Goal: Task Accomplishment & Management: Manage account settings

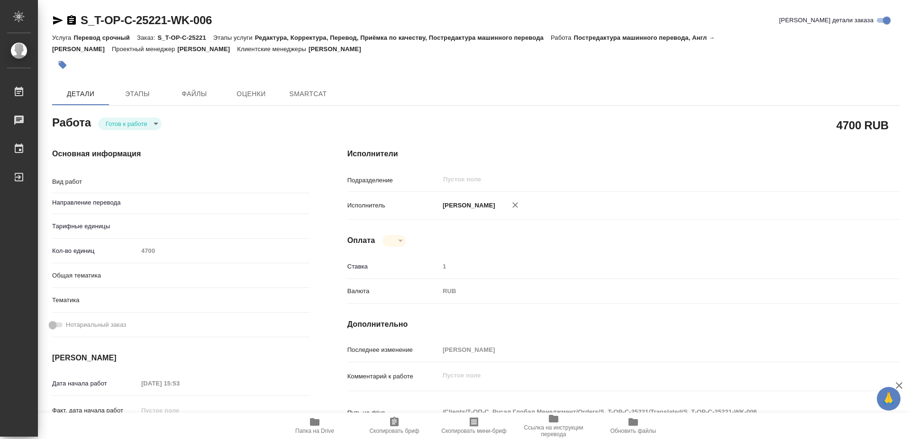
type textarea "x"
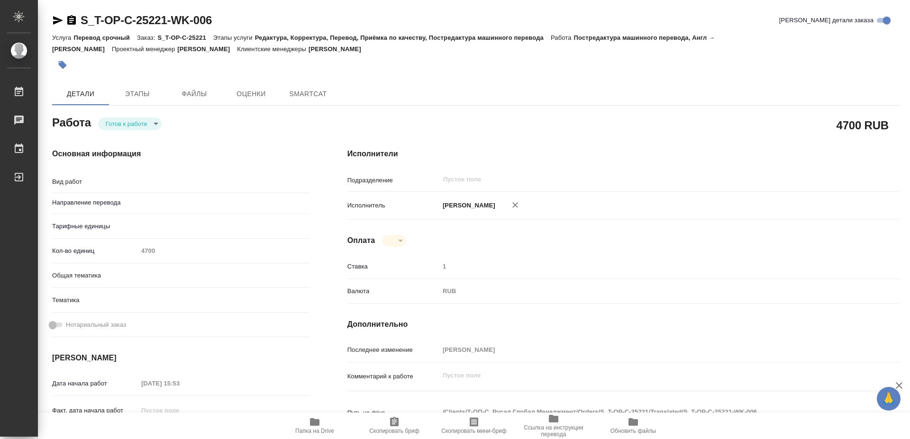
type textarea "x"
type textarea "Постредактура машинного перевода"
type textarea "x"
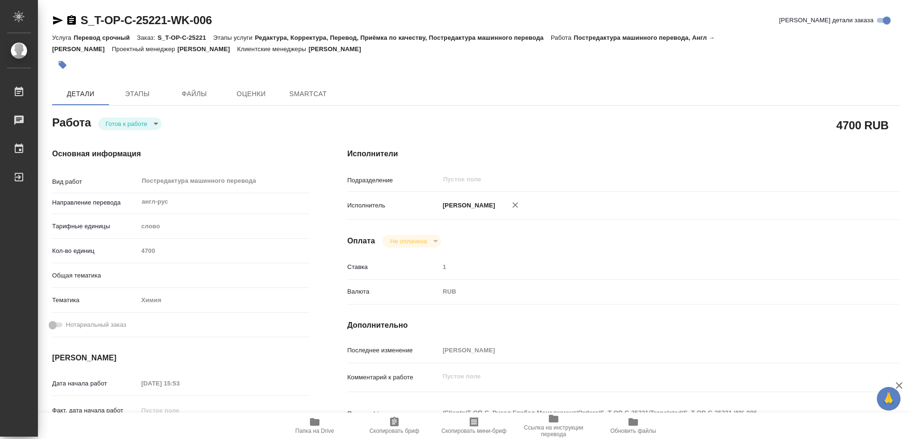
type input "англ-рус"
type textarea "x"
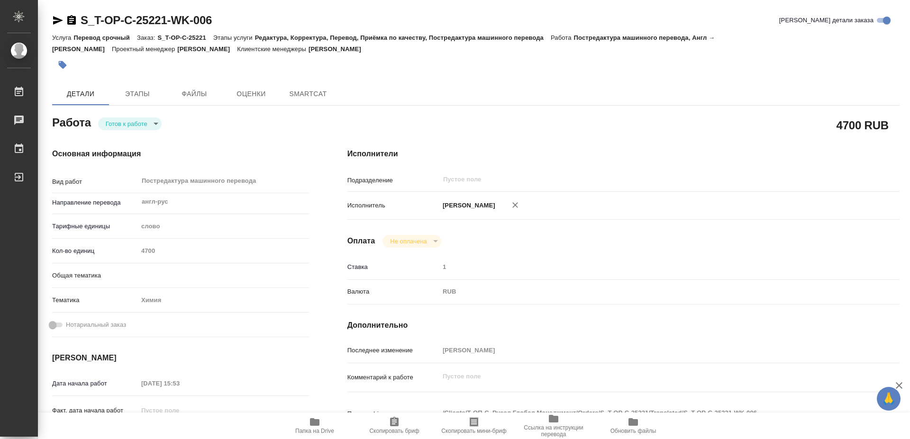
type textarea "x"
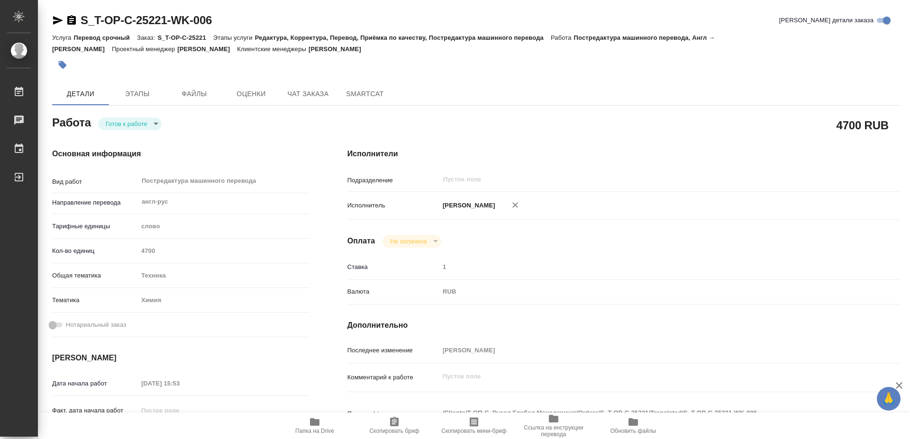
type textarea "x"
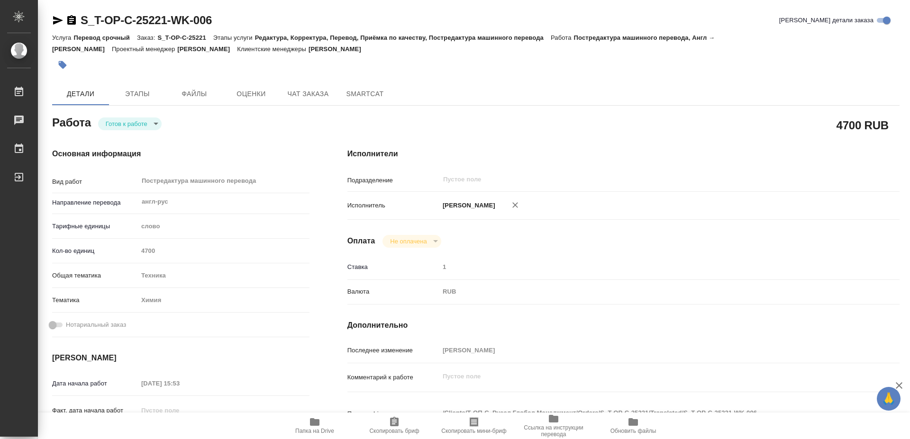
type textarea "x"
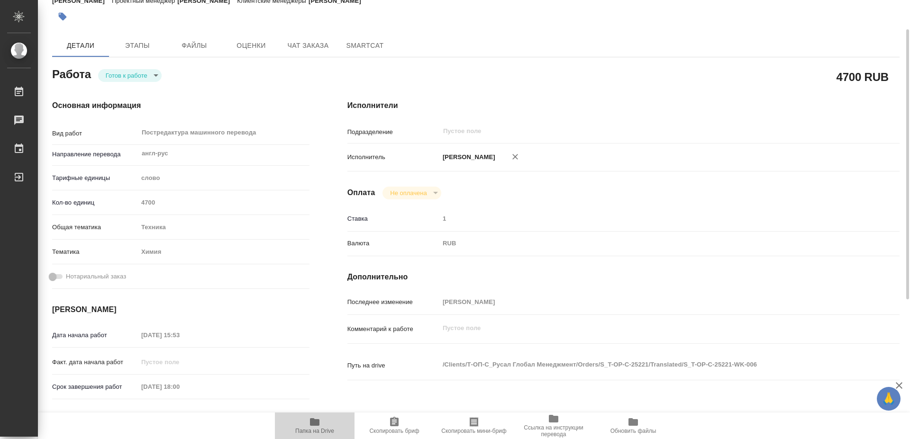
click at [313, 430] on span "Папка на Drive" at bounding box center [314, 431] width 39 height 7
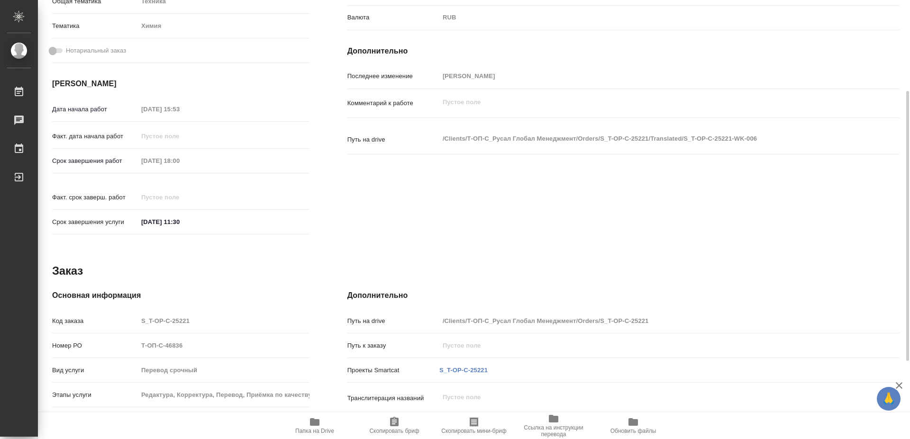
scroll to position [81, 0]
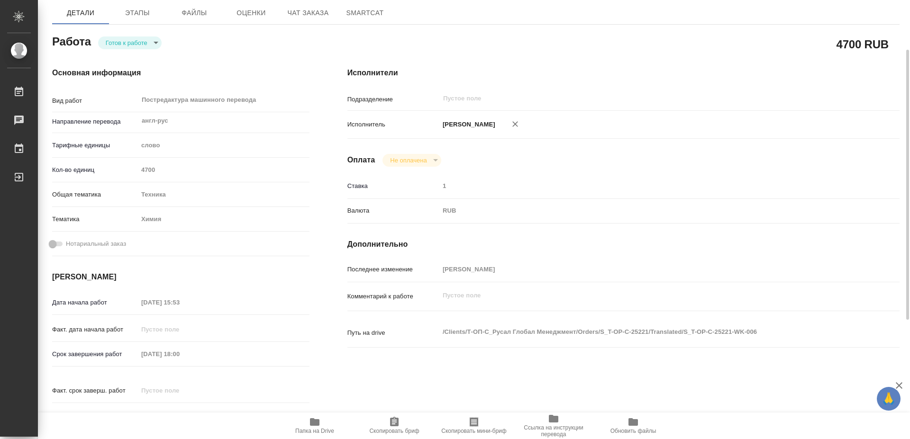
click at [117, 42] on body "🙏 .cls-1 fill:#fff; AWATERA [PERSON_NAME] 0 Чаты График Выйти S_T-OP-C-25221-WK…" at bounding box center [455, 219] width 910 height 439
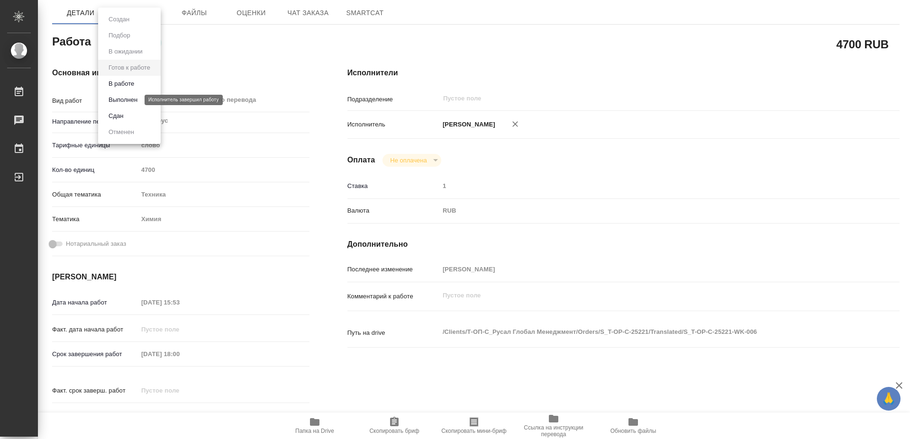
click at [119, 99] on button "Выполнен" at bounding box center [123, 100] width 35 height 10
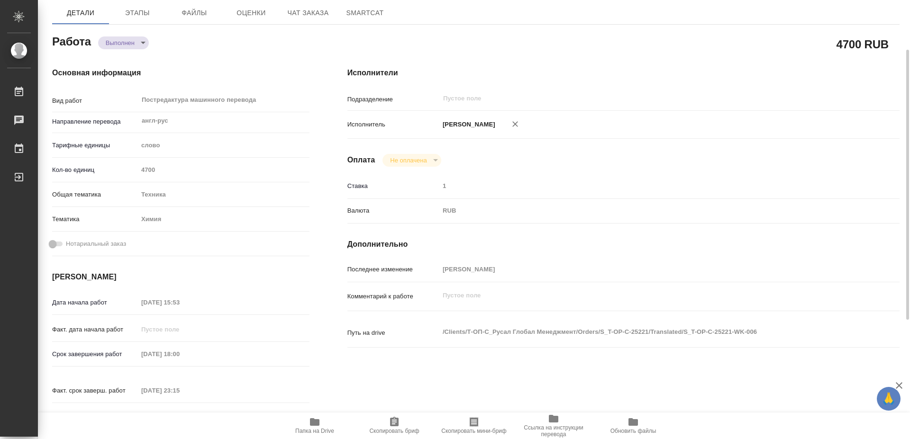
type textarea "x"
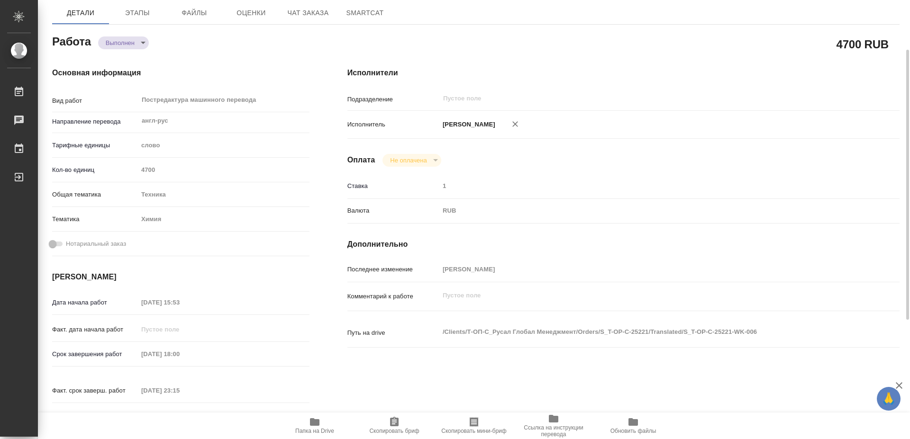
type textarea "x"
